Goal: Use online tool/utility: Utilize a website feature to perform a specific function

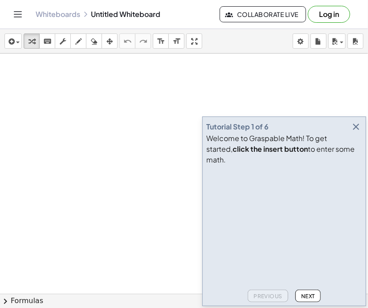
click at [308, 84] on div at bounding box center [184, 294] width 368 height 480
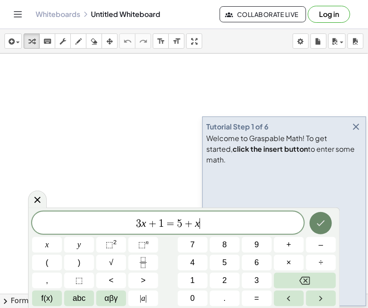
click at [315, 222] on button "Done" at bounding box center [321, 223] width 22 height 22
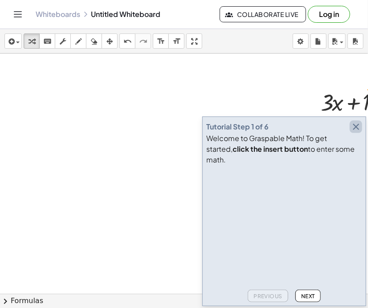
click at [355, 132] on icon "button" at bounding box center [356, 126] width 11 height 11
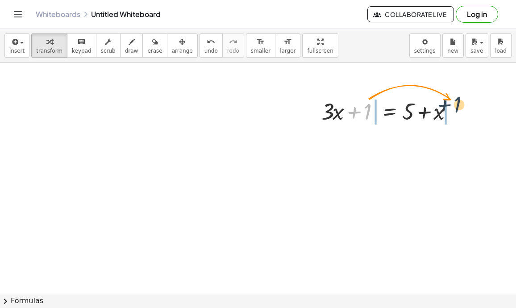
drag, startPoint x: 376, startPoint y: 95, endPoint x: 454, endPoint y: 105, distance: 78.2
click at [368, 97] on div "+ 1 + · 3 · x + 1 = + 5 + x" at bounding box center [258, 298] width 516 height 473
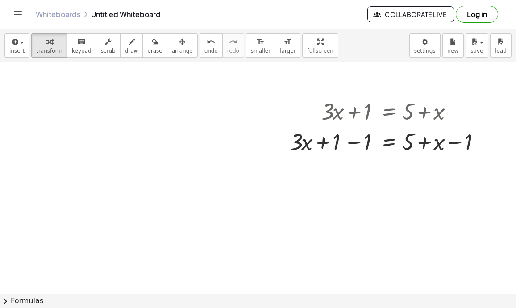
click at [191, 177] on div at bounding box center [258, 298] width 516 height 473
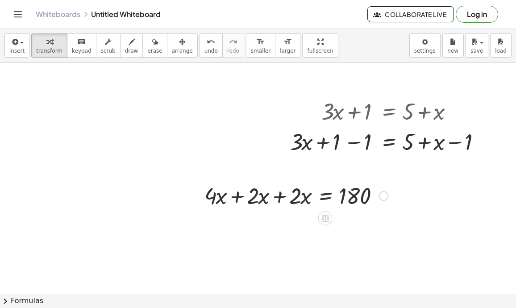
click at [238, 192] on div at bounding box center [296, 195] width 192 height 30
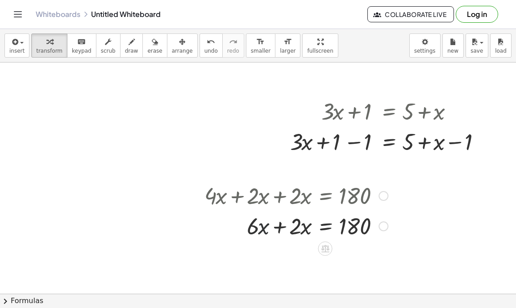
click at [267, 222] on div at bounding box center [296, 225] width 192 height 30
click at [293, 225] on div at bounding box center [296, 225] width 192 height 30
drag, startPoint x: 290, startPoint y: 225, endPoint x: 254, endPoint y: 226, distance: 36.1
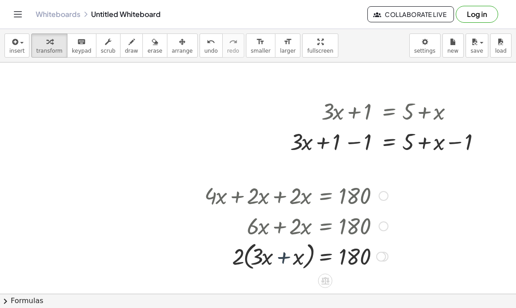
click at [288, 255] on div at bounding box center [296, 256] width 192 height 34
click at [207, 41] on icon "undo" at bounding box center [211, 42] width 8 height 11
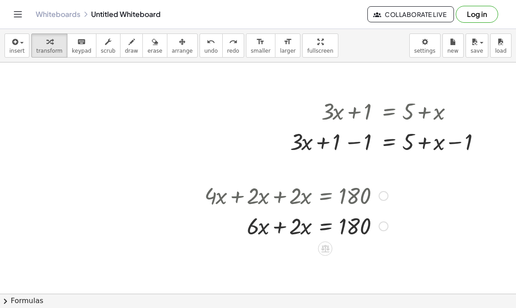
click at [266, 227] on div at bounding box center [306, 225] width 174 height 30
click at [278, 229] on div at bounding box center [306, 225] width 174 height 30
click at [310, 225] on div at bounding box center [296, 225] width 192 height 30
drag, startPoint x: 297, startPoint y: 221, endPoint x: 357, endPoint y: 246, distance: 65.4
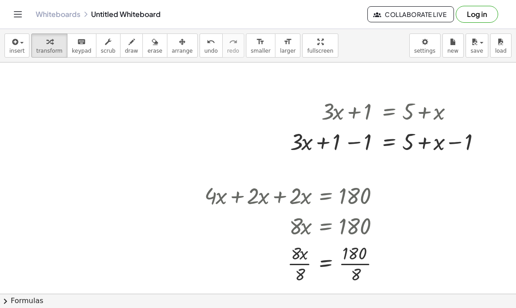
scroll to position [57, 0]
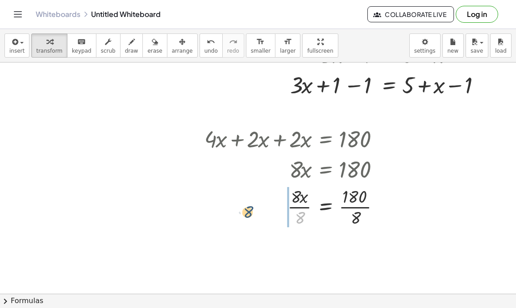
drag, startPoint x: 297, startPoint y: 216, endPoint x: 187, endPoint y: 189, distance: 113.5
click at [188, 189] on div "+ · 3 · x + 1 = + 5 + x + · 3 · x = + 5 + x + 1 − 1 − 1 + · 4 · x + · 2 · x + ·…" at bounding box center [258, 242] width 516 height 473
click at [301, 215] on div at bounding box center [296, 206] width 192 height 45
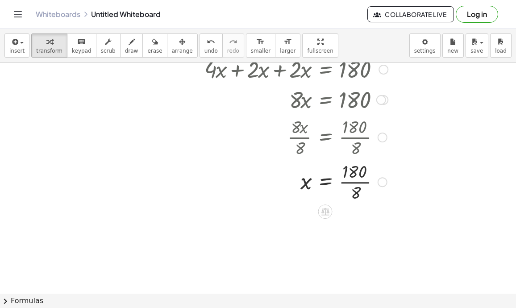
scroll to position [128, 0]
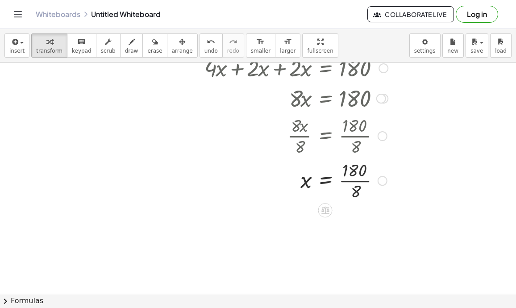
click at [355, 189] on div at bounding box center [296, 179] width 192 height 45
drag, startPoint x: 353, startPoint y: 188, endPoint x: 353, endPoint y: 174, distance: 14.3
drag, startPoint x: 350, startPoint y: 189, endPoint x: 353, endPoint y: 177, distance: 12.4
click at [359, 169] on div at bounding box center [296, 179] width 192 height 45
drag, startPoint x: 347, startPoint y: 191, endPoint x: 347, endPoint y: 171, distance: 19.6
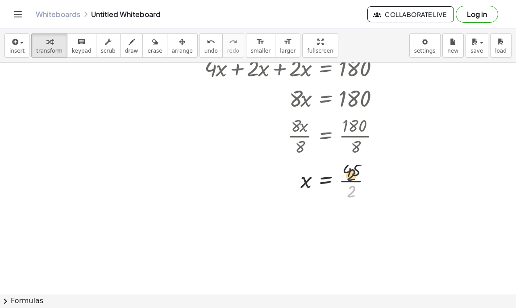
click at [347, 171] on div at bounding box center [296, 179] width 192 height 45
drag, startPoint x: 354, startPoint y: 180, endPoint x: 355, endPoint y: 161, distance: 18.8
click at [355, 161] on div at bounding box center [296, 179] width 192 height 45
click at [347, 165] on div at bounding box center [296, 179] width 192 height 45
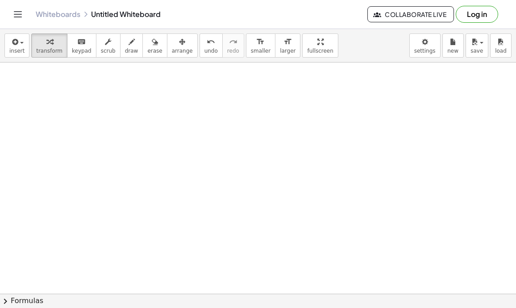
scroll to position [366, 0]
click at [123, 117] on div at bounding box center [258, 44] width 516 height 695
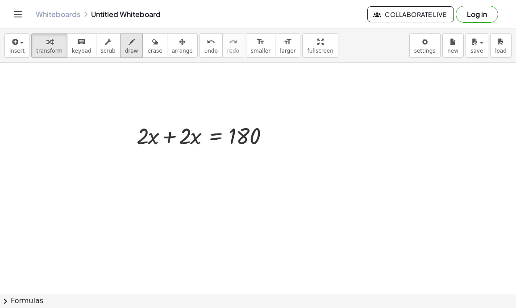
click at [128, 43] on icon "button" at bounding box center [131, 42] width 6 height 11
drag, startPoint x: 307, startPoint y: 118, endPoint x: 318, endPoint y: 128, distance: 15.2
click at [318, 128] on div at bounding box center [258, 44] width 516 height 695
drag, startPoint x: 318, startPoint y: 119, endPoint x: 319, endPoint y: 131, distance: 12.5
click at [319, 131] on div at bounding box center [258, 44] width 516 height 695
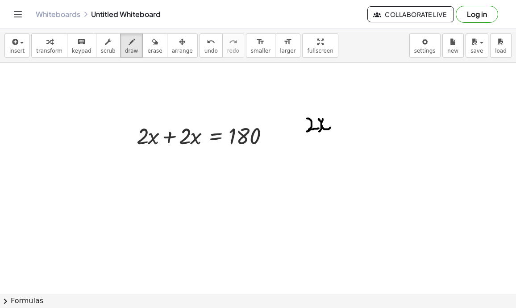
drag, startPoint x: 323, startPoint y: 119, endPoint x: 330, endPoint y: 127, distance: 11.4
click at [330, 127] on div at bounding box center [258, 44] width 516 height 695
drag, startPoint x: 347, startPoint y: 151, endPoint x: 372, endPoint y: 162, distance: 27.8
click at [368, 162] on div at bounding box center [258, 44] width 516 height 695
drag, startPoint x: 368, startPoint y: 147, endPoint x: 396, endPoint y: 147, distance: 28.5
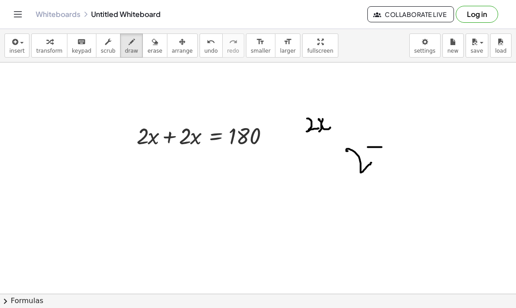
click at [368, 147] on div at bounding box center [258, 44] width 516 height 695
drag, startPoint x: 376, startPoint y: 138, endPoint x: 378, endPoint y: 166, distance: 28.6
click at [368, 166] on div at bounding box center [258, 44] width 516 height 695
drag, startPoint x: 387, startPoint y: 125, endPoint x: 403, endPoint y: 142, distance: 23.4
click at [368, 142] on div at bounding box center [258, 44] width 516 height 695
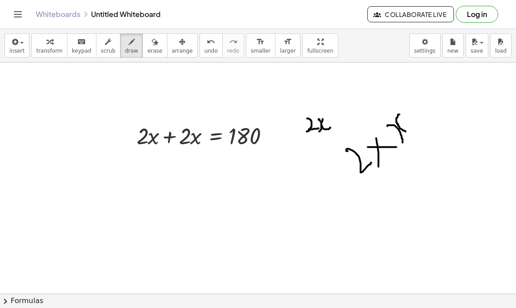
drag, startPoint x: 399, startPoint y: 114, endPoint x: 426, endPoint y: 128, distance: 30.1
click at [368, 128] on div at bounding box center [258, 44] width 516 height 695
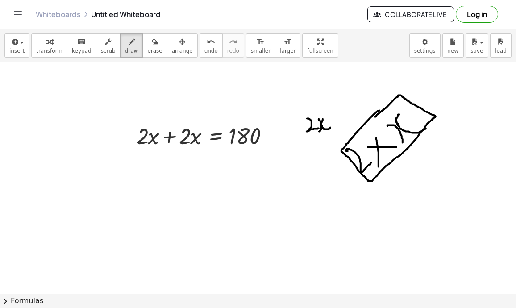
drag, startPoint x: 379, startPoint y: 110, endPoint x: 374, endPoint y: 116, distance: 7.9
click at [368, 116] on div at bounding box center [258, 44] width 516 height 695
click at [56, 225] on div at bounding box center [258, 44] width 516 height 695
drag, startPoint x: 47, startPoint y: 215, endPoint x: 68, endPoint y: 215, distance: 21.4
click at [68, 215] on div at bounding box center [258, 44] width 516 height 695
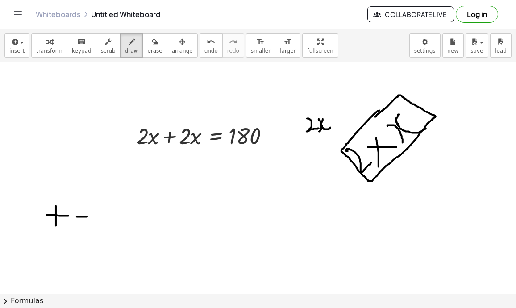
drag, startPoint x: 78, startPoint y: 216, endPoint x: 92, endPoint y: 216, distance: 14.3
click at [91, 216] on div at bounding box center [258, 44] width 516 height 695
drag, startPoint x: 79, startPoint y: 219, endPoint x: 91, endPoint y: 220, distance: 11.6
click at [91, 220] on div at bounding box center [258, 44] width 516 height 695
drag, startPoint x: 57, startPoint y: 200, endPoint x: 105, endPoint y: 218, distance: 51.0
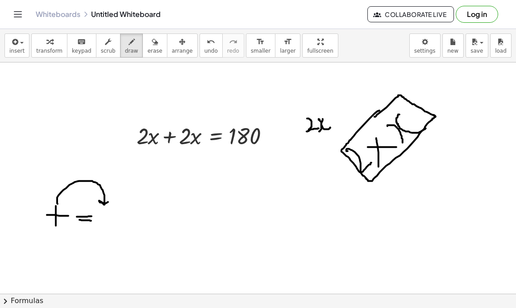
click at [115, 194] on div at bounding box center [258, 44] width 516 height 695
drag, startPoint x: 98, startPoint y: 219, endPoint x: 106, endPoint y: 219, distance: 7.6
click at [106, 219] on div at bounding box center [258, 44] width 516 height 695
drag, startPoint x: 91, startPoint y: 204, endPoint x: 77, endPoint y: 206, distance: 13.9
click at [77, 206] on div at bounding box center [258, 44] width 516 height 695
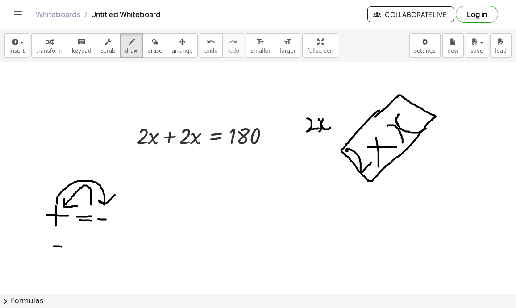
drag, startPoint x: 54, startPoint y: 246, endPoint x: 73, endPoint y: 246, distance: 19.6
click at [73, 246] on div at bounding box center [258, 44] width 516 height 695
click at [64, 235] on div at bounding box center [258, 44] width 516 height 695
click at [64, 256] on div at bounding box center [258, 44] width 516 height 695
drag, startPoint x: 87, startPoint y: 236, endPoint x: 100, endPoint y: 236, distance: 12.5
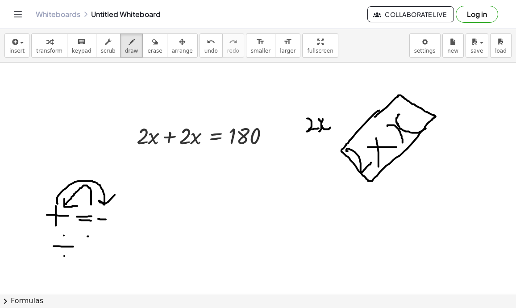
click at [98, 236] on div at bounding box center [258, 44] width 516 height 695
drag, startPoint x: 91, startPoint y: 243, endPoint x: 101, endPoint y: 243, distance: 9.8
click at [101, 243] on div at bounding box center [258, 44] width 516 height 695
drag, startPoint x: 114, startPoint y: 226, endPoint x: 129, endPoint y: 233, distance: 17.2
click at [131, 242] on div at bounding box center [258, 44] width 516 height 695
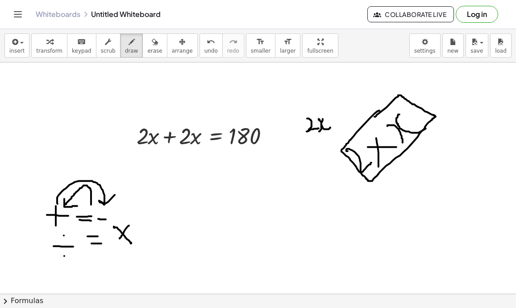
drag, startPoint x: 129, startPoint y: 225, endPoint x: 96, endPoint y: 245, distance: 38.4
click at [114, 245] on div at bounding box center [258, 44] width 516 height 695
drag, startPoint x: 66, startPoint y: 233, endPoint x: 106, endPoint y: 224, distance: 40.8
click at [106, 224] on div at bounding box center [258, 44] width 516 height 695
drag, startPoint x: 95, startPoint y: 230, endPoint x: 79, endPoint y: 239, distance: 18.6
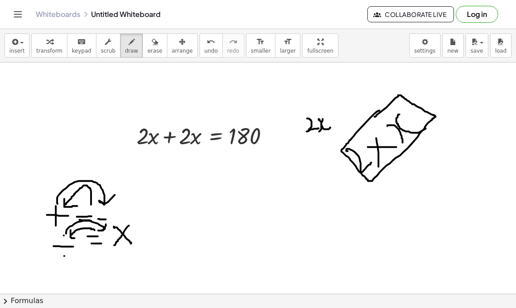
click at [79, 239] on div at bounding box center [258, 44] width 516 height 695
drag, startPoint x: 153, startPoint y: 138, endPoint x: 177, endPoint y: 139, distance: 24.1
click at [177, 139] on div at bounding box center [258, 44] width 516 height 695
click at [77, 45] on icon "keyboard" at bounding box center [81, 42] width 8 height 11
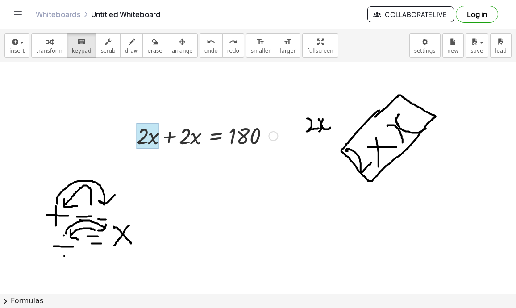
click at [153, 137] on div at bounding box center [147, 136] width 22 height 26
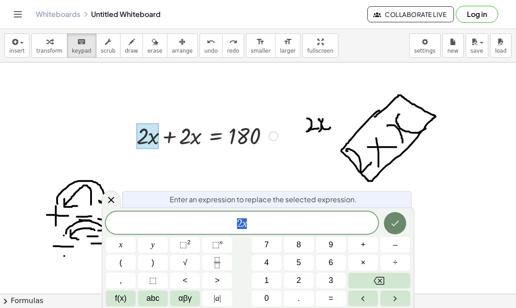
click at [368, 218] on button "Done" at bounding box center [395, 223] width 22 height 22
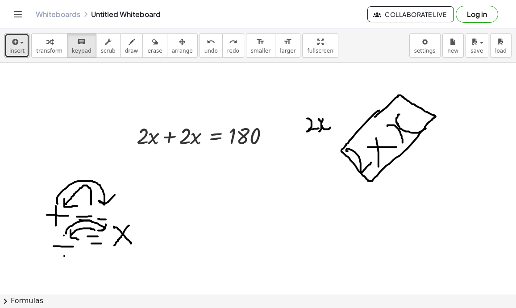
click at [22, 42] on span "button" at bounding box center [22, 43] width 4 height 2
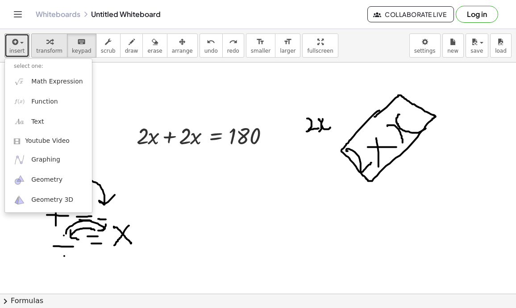
click at [46, 43] on icon "button" at bounding box center [49, 42] width 6 height 11
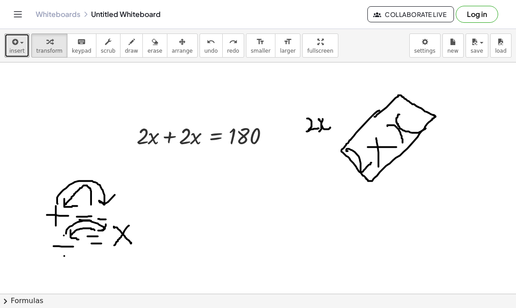
click at [70, 149] on div at bounding box center [258, 44] width 516 height 695
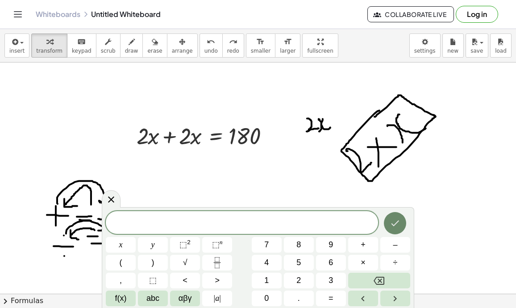
click at [368, 233] on div at bounding box center [395, 223] width 30 height 24
click at [368, 229] on button "Done" at bounding box center [395, 223] width 22 height 22
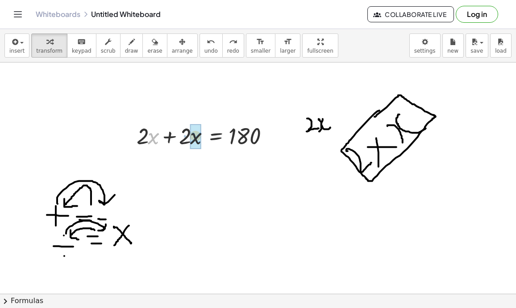
drag, startPoint x: 149, startPoint y: 135, endPoint x: 192, endPoint y: 132, distance: 43.3
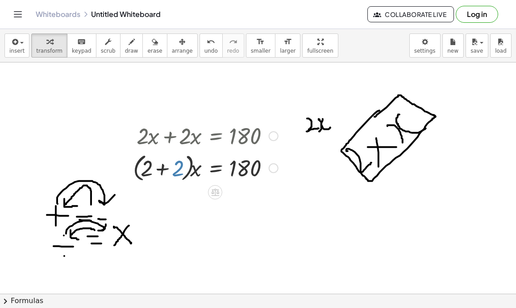
drag, startPoint x: 173, startPoint y: 171, endPoint x: 149, endPoint y: 170, distance: 23.6
click at [150, 172] on div at bounding box center [205, 167] width 154 height 34
drag, startPoint x: 149, startPoint y: 170, endPoint x: 187, endPoint y: 188, distance: 41.3
click at [167, 177] on div at bounding box center [205, 167] width 154 height 34
click at [153, 174] on div at bounding box center [205, 167] width 154 height 34
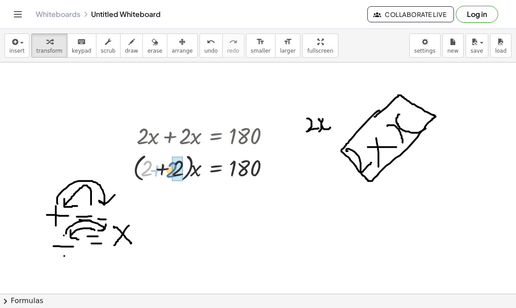
drag, startPoint x: 146, startPoint y: 171, endPoint x: 175, endPoint y: 170, distance: 29.5
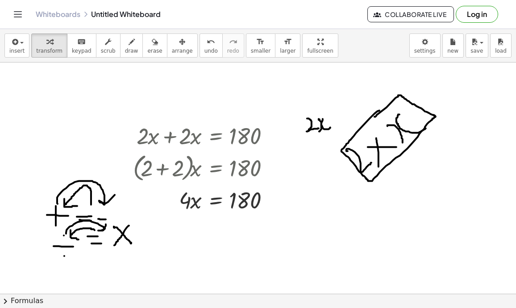
click at [125, 48] on span "draw" at bounding box center [131, 51] width 13 height 6
drag, startPoint x: 149, startPoint y: 183, endPoint x: 183, endPoint y: 183, distance: 33.9
click at [183, 183] on div at bounding box center [258, 44] width 516 height 695
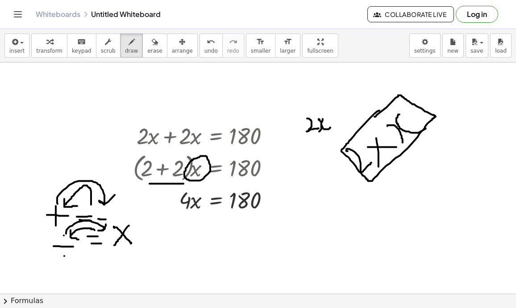
click at [205, 156] on div at bounding box center [258, 44] width 516 height 695
drag, startPoint x: 332, startPoint y: 209, endPoint x: 347, endPoint y: 231, distance: 26.9
click at [347, 231] on div at bounding box center [258, 44] width 516 height 695
drag, startPoint x: 363, startPoint y: 206, endPoint x: 382, endPoint y: 219, distance: 23.6
click at [368, 219] on div at bounding box center [258, 44] width 516 height 695
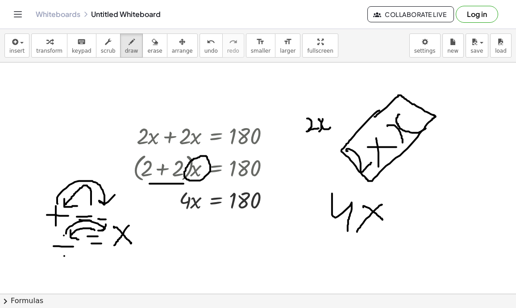
drag, startPoint x: 382, startPoint y: 204, endPoint x: 357, endPoint y: 232, distance: 36.9
click at [357, 232] on div at bounding box center [258, 44] width 516 height 695
drag, startPoint x: 397, startPoint y: 202, endPoint x: 405, endPoint y: 221, distance: 20.8
click at [368, 221] on div at bounding box center [258, 44] width 516 height 695
drag, startPoint x: 414, startPoint y: 194, endPoint x: 418, endPoint y: 221, distance: 26.6
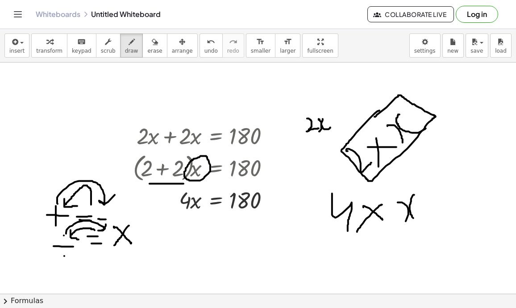
click at [368, 221] on div at bounding box center [258, 44] width 516 height 695
drag, startPoint x: 430, startPoint y: 196, endPoint x: 437, endPoint y: 192, distance: 8.4
click at [368, 192] on div at bounding box center [258, 44] width 516 height 695
drag, startPoint x: 430, startPoint y: 203, endPoint x: 442, endPoint y: 199, distance: 13.0
click at [368, 199] on div at bounding box center [258, 44] width 516 height 695
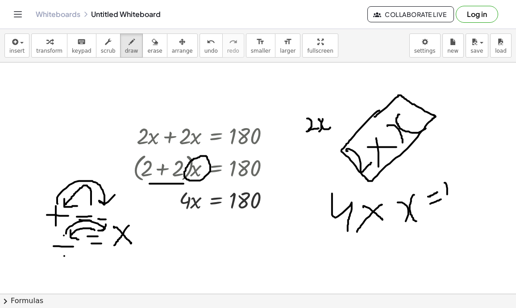
drag, startPoint x: 444, startPoint y: 182, endPoint x: 448, endPoint y: 201, distance: 19.1
click at [368, 201] on div at bounding box center [258, 44] width 516 height 695
click at [368, 189] on div at bounding box center [258, 44] width 516 height 695
click at [368, 181] on div at bounding box center [258, 44] width 516 height 695
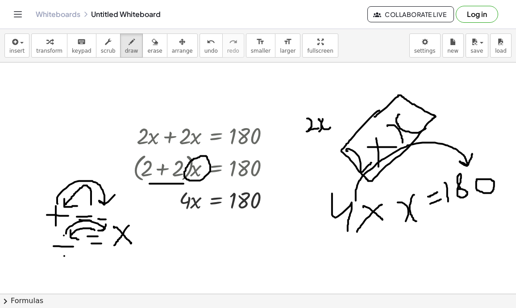
drag, startPoint x: 356, startPoint y: 200, endPoint x: 472, endPoint y: 153, distance: 125.5
click at [368, 153] on div at bounding box center [258, 44] width 516 height 695
drag, startPoint x: 371, startPoint y: 245, endPoint x: 373, endPoint y: 265, distance: 20.2
click at [368, 265] on div at bounding box center [258, 44] width 516 height 695
drag, startPoint x: 378, startPoint y: 240, endPoint x: 384, endPoint y: 264, distance: 24.8
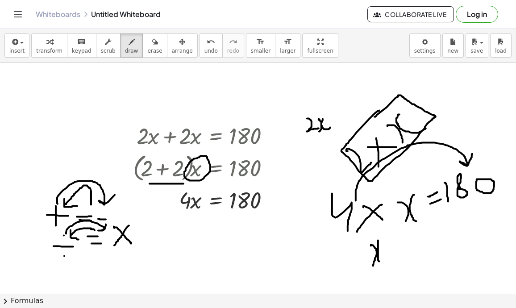
click at [368, 264] on div at bounding box center [258, 44] width 516 height 695
drag, startPoint x: 398, startPoint y: 238, endPoint x: 429, endPoint y: 227, distance: 32.7
click at [368, 227] on div at bounding box center [258, 44] width 516 height 695
drag, startPoint x: 402, startPoint y: 241, endPoint x: 448, endPoint y: 233, distance: 46.7
click at [368, 234] on div at bounding box center [258, 44] width 516 height 695
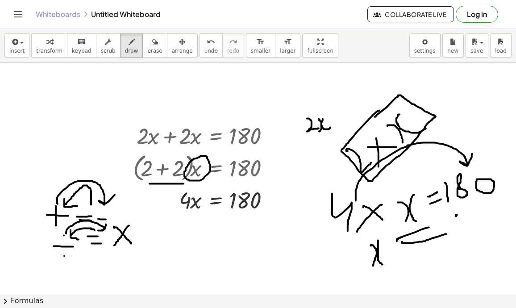
drag, startPoint x: 456, startPoint y: 215, endPoint x: 461, endPoint y: 234, distance: 19.8
click at [368, 234] on div at bounding box center [258, 44] width 516 height 695
drag, startPoint x: 465, startPoint y: 217, endPoint x: 478, endPoint y: 209, distance: 15.2
click at [368, 209] on div at bounding box center [258, 44] width 516 height 695
drag, startPoint x: 466, startPoint y: 244, endPoint x: 500, endPoint y: 229, distance: 37.1
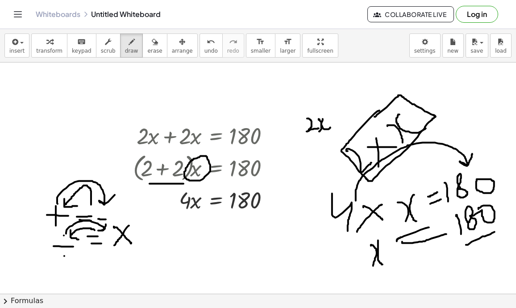
click at [368, 230] on div at bounding box center [258, 44] width 516 height 695
drag, startPoint x: 477, startPoint y: 243, endPoint x: 493, endPoint y: 263, distance: 25.4
click at [368, 263] on div at bounding box center [258, 44] width 516 height 695
drag, startPoint x: 496, startPoint y: 240, endPoint x: 478, endPoint y: 263, distance: 29.9
click at [368, 263] on div at bounding box center [258, 44] width 516 height 695
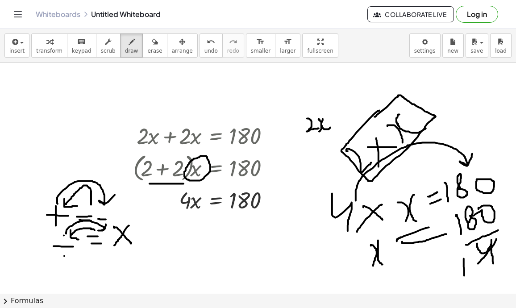
drag, startPoint x: 463, startPoint y: 258, endPoint x: 464, endPoint y: 279, distance: 20.5
click at [368, 279] on div at bounding box center [258, 44] width 516 height 695
drag, startPoint x: 483, startPoint y: 200, endPoint x: 459, endPoint y: 240, distance: 46.8
click at [368, 240] on div at bounding box center [258, 44] width 516 height 695
drag, startPoint x: 439, startPoint y: 216, endPoint x: 446, endPoint y: 224, distance: 10.4
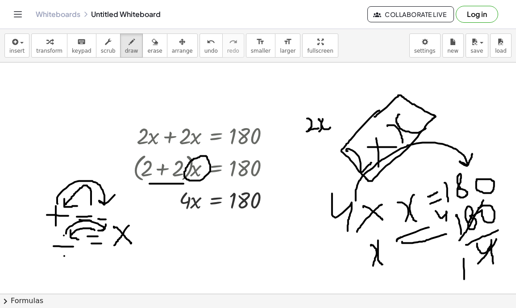
click at [368, 226] on div at bounding box center [258, 44] width 516 height 695
drag, startPoint x: 452, startPoint y: 209, endPoint x: 454, endPoint y: 221, distance: 12.6
click at [368, 220] on div at bounding box center [258, 44] width 516 height 695
drag, startPoint x: 461, startPoint y: 204, endPoint x: 451, endPoint y: 210, distance: 11.8
click at [368, 210] on div at bounding box center [258, 44] width 516 height 695
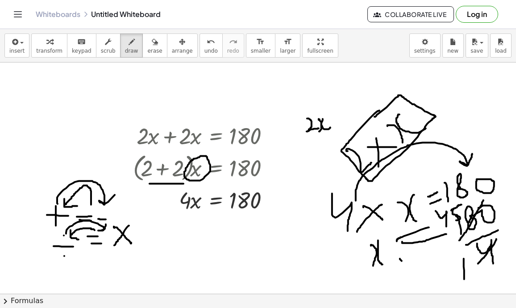
drag, startPoint x: 400, startPoint y: 259, endPoint x: 404, endPoint y: 270, distance: 11.9
click at [368, 269] on div at bounding box center [258, 44] width 516 height 695
drag, startPoint x: 187, startPoint y: 200, endPoint x: 203, endPoint y: 199, distance: 16.2
click at [203, 199] on div at bounding box center [258, 44] width 516 height 695
click at [45, 49] on span "transform" at bounding box center [49, 51] width 26 height 6
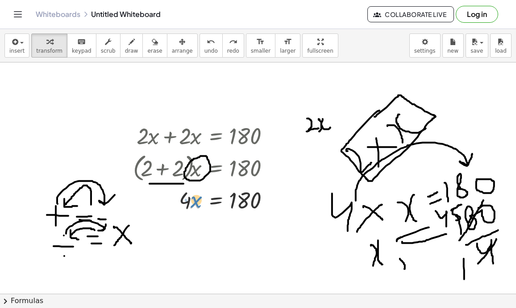
click at [193, 202] on div at bounding box center [205, 199] width 154 height 30
drag, startPoint x: 186, startPoint y: 201, endPoint x: 261, endPoint y: 221, distance: 78.3
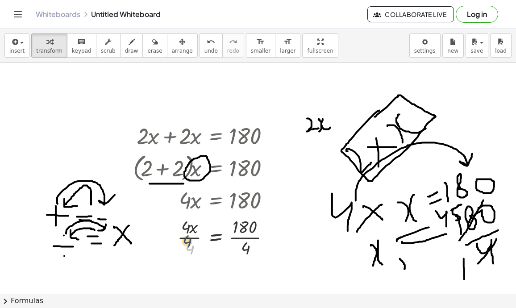
drag, startPoint x: 194, startPoint y: 245, endPoint x: 191, endPoint y: 236, distance: 9.3
click at [191, 236] on div at bounding box center [205, 236] width 154 height 45
drag, startPoint x: 246, startPoint y: 247, endPoint x: 246, endPoint y: 230, distance: 17.4
click at [271, 136] on div at bounding box center [274, 136] width 10 height 10
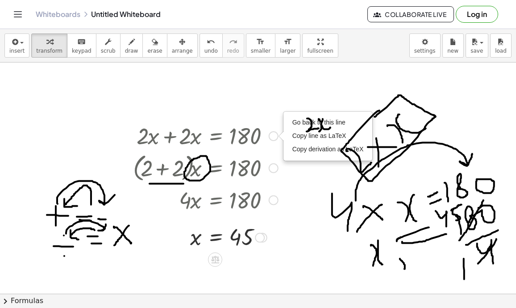
click at [253, 118] on div "+ · 2 · x + · 2 · x = 180 Go back to this line Copy line as LaTeX Copy derivati…" at bounding box center [202, 186] width 165 height 136
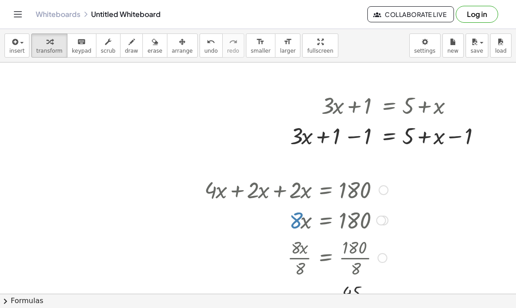
scroll to position [0, 0]
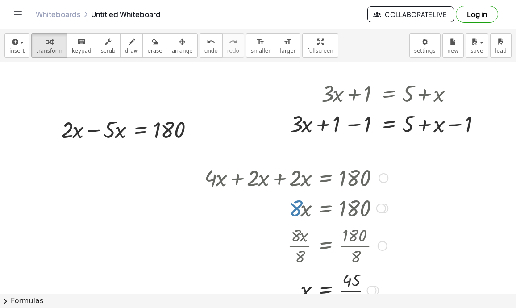
scroll to position [12, 0]
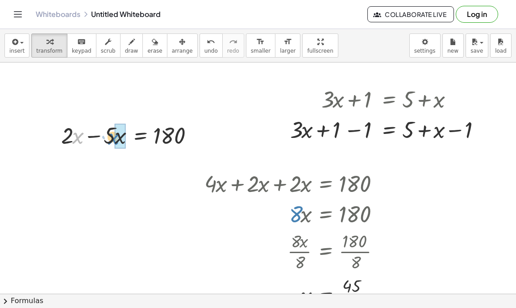
drag, startPoint x: 75, startPoint y: 141, endPoint x: 112, endPoint y: 142, distance: 37.5
click at [112, 142] on div at bounding box center [132, 135] width 150 height 30
drag, startPoint x: 70, startPoint y: 139, endPoint x: 101, endPoint y: 144, distance: 31.2
drag, startPoint x: 108, startPoint y: 138, endPoint x: 175, endPoint y: 159, distance: 70.1
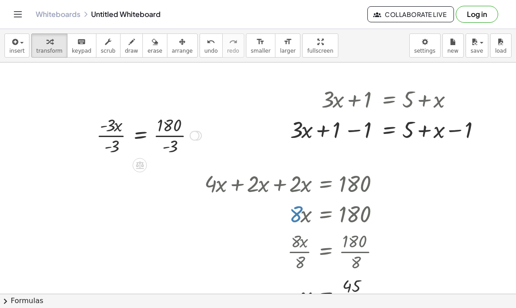
click at [110, 147] on div at bounding box center [149, 134] width 114 height 45
drag, startPoint x: 175, startPoint y: 146, endPoint x: 170, endPoint y: 132, distance: 14.1
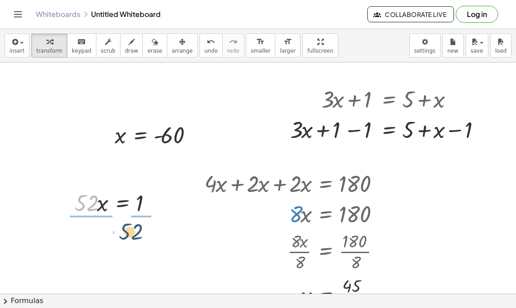
drag, startPoint x: 92, startPoint y: 203, endPoint x: 153, endPoint y: 228, distance: 66.2
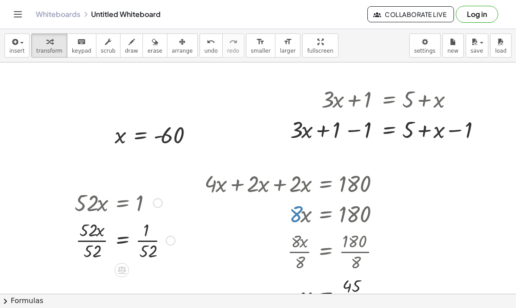
click at [93, 243] on div at bounding box center [124, 239] width 109 height 45
drag, startPoint x: 144, startPoint y: 255, endPoint x: 144, endPoint y: 236, distance: 19.6
click at [144, 236] on div at bounding box center [124, 239] width 109 height 45
drag, startPoint x: 147, startPoint y: 247, endPoint x: 141, endPoint y: 228, distance: 19.3
click at [141, 227] on div at bounding box center [124, 239] width 109 height 45
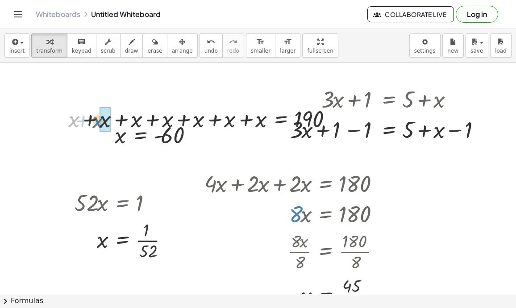
drag, startPoint x: 77, startPoint y: 123, endPoint x: 107, endPoint y: 125, distance: 30.0
drag, startPoint x: 104, startPoint y: 123, endPoint x: 203, endPoint y: 124, distance: 98.6
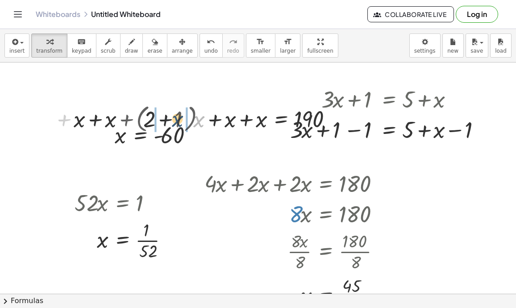
drag, startPoint x: 203, startPoint y: 124, endPoint x: 178, endPoint y: 123, distance: 24.1
click at [178, 123] on div at bounding box center [208, 118] width 278 height 34
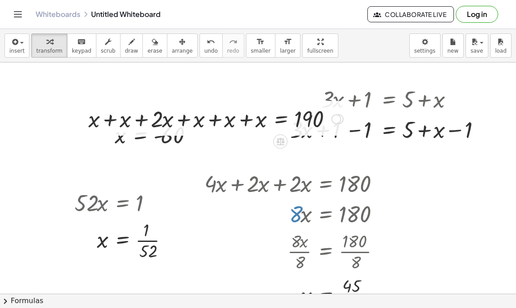
click at [87, 127] on div at bounding box center [81, 118] width 13 height 35
drag, startPoint x: 92, startPoint y: 129, endPoint x: 100, endPoint y: 153, distance: 25.4
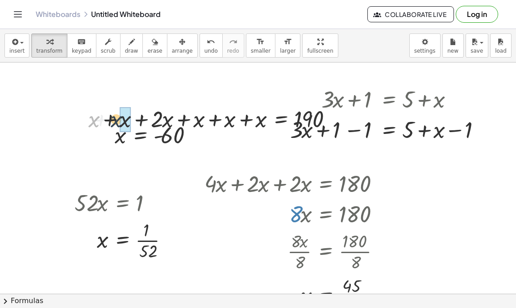
drag, startPoint x: 91, startPoint y: 115, endPoint x: 117, endPoint y: 114, distance: 25.9
click at [117, 114] on div at bounding box center [216, 118] width 264 height 30
drag, startPoint x: 162, startPoint y: 117, endPoint x: 129, endPoint y: 122, distance: 33.3
click at [124, 118] on div at bounding box center [220, 118] width 255 height 34
drag, startPoint x: 160, startPoint y: 120, endPoint x: 128, endPoint y: 112, distance: 33.1
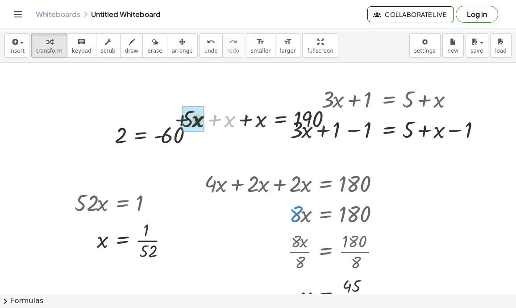
drag, startPoint x: 231, startPoint y: 118, endPoint x: 192, endPoint y: 118, distance: 39.3
drag, startPoint x: 252, startPoint y: 118, endPoint x: 220, endPoint y: 120, distance: 31.7
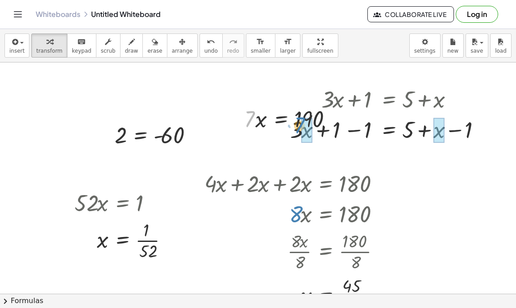
drag, startPoint x: 252, startPoint y: 119, endPoint x: 302, endPoint y: 126, distance: 50.4
drag, startPoint x: 302, startPoint y: 117, endPoint x: 264, endPoint y: 125, distance: 38.4
click at [261, 123] on div at bounding box center [294, 118] width 108 height 30
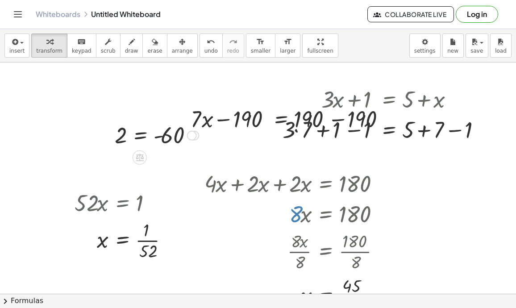
click at [160, 141] on div at bounding box center [156, 134] width 93 height 29
drag, startPoint x: 118, startPoint y: 142, endPoint x: 107, endPoint y: 144, distance: 11.8
drag, startPoint x: 123, startPoint y: 137, endPoint x: 118, endPoint y: 133, distance: 6.3
click at [118, 133] on div at bounding box center [176, 134] width 133 height 29
drag, startPoint x: 170, startPoint y: 136, endPoint x: 196, endPoint y: 138, distance: 26.4
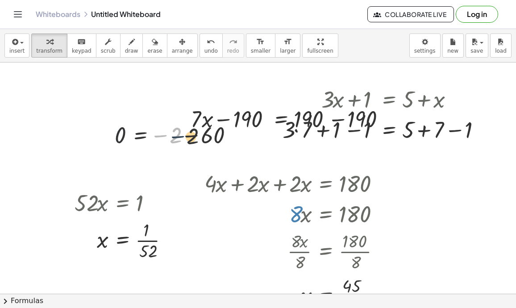
click at [193, 137] on div at bounding box center [176, 134] width 133 height 29
drag, startPoint x: 121, startPoint y: 136, endPoint x: 175, endPoint y: 153, distance: 56.3
drag, startPoint x: 223, startPoint y: 142, endPoint x: 149, endPoint y: 145, distance: 74.1
click at [150, 145] on div at bounding box center [161, 135] width 164 height 30
click at [368, 81] on div "+ · 3 · x + 1 = + 5 + x + · 3 · x + 1 − 1 = + 5 + x − 1 + · 3 · = + 5 + + 1 − 1…" at bounding box center [383, 113] width 229 height 65
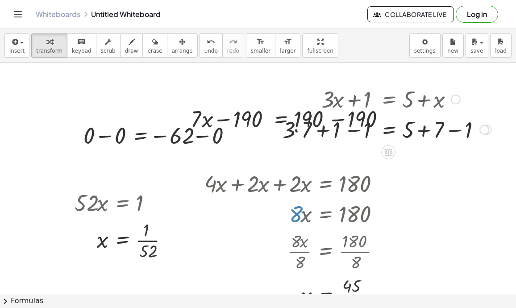
click at [368, 81] on div "+ · 3 · x + 1 = + 5 + x + · 3 · x + 1 − 1 = + 5 + x − 1 + · 3 · = + 5 + + 1 − 1…" at bounding box center [383, 113] width 229 height 65
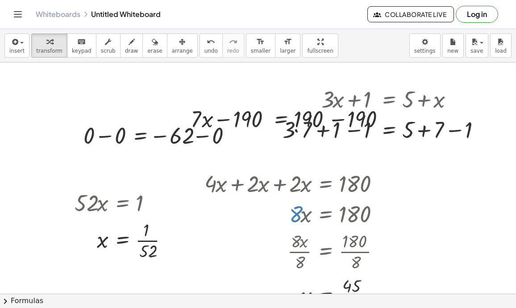
click at [119, 135] on div at bounding box center [161, 135] width 164 height 30
